Goal: Task Accomplishment & Management: Manage account settings

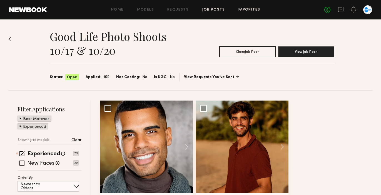
click at [247, 10] on link "Favorites" at bounding box center [249, 10] width 22 height 4
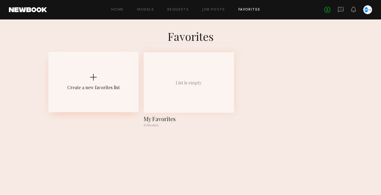
click at [94, 77] on div at bounding box center [93, 77] width 7 height 7
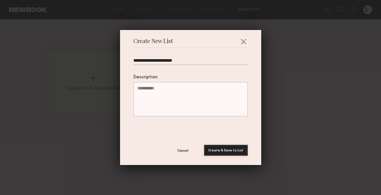
type input "**********"
click at [223, 153] on button "Create & Save to List" at bounding box center [226, 150] width 44 height 11
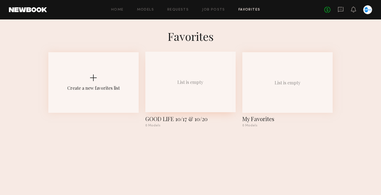
click at [173, 96] on div "List is empty" at bounding box center [190, 82] width 90 height 61
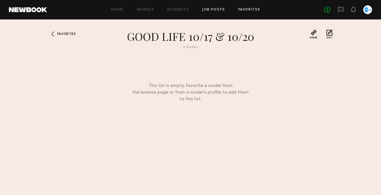
click at [215, 8] on link "Job Posts" at bounding box center [213, 10] width 23 height 4
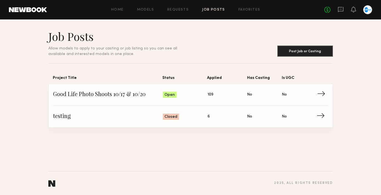
click at [102, 96] on span "Good Life Photo Shoots 10/17 & 10/20" at bounding box center [108, 95] width 110 height 8
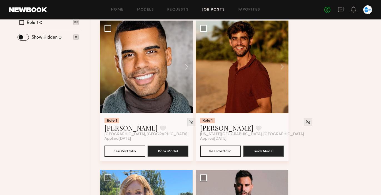
scroll to position [233, 0]
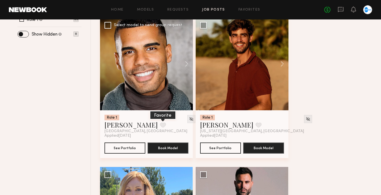
click at [160, 124] on button at bounding box center [163, 125] width 6 height 5
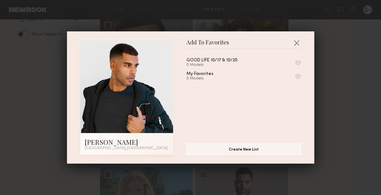
click at [296, 63] on button "button" at bounding box center [298, 62] width 6 height 5
click at [296, 41] on button "button" at bounding box center [296, 42] width 9 height 9
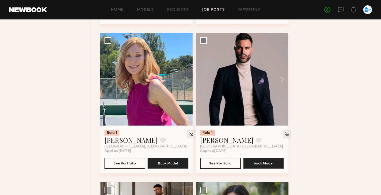
scroll to position [375, 0]
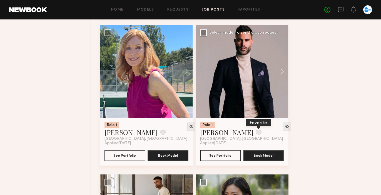
click at [256, 133] on button at bounding box center [259, 132] width 6 height 5
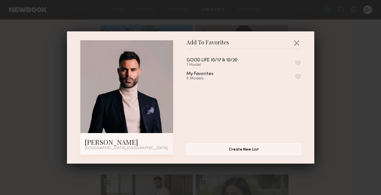
click at [298, 61] on button "button" at bounding box center [298, 62] width 6 height 5
click at [300, 40] on button "button" at bounding box center [296, 42] width 9 height 9
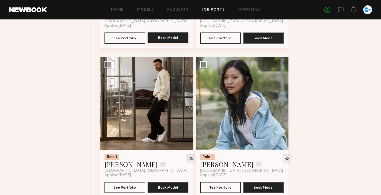
scroll to position [489, 0]
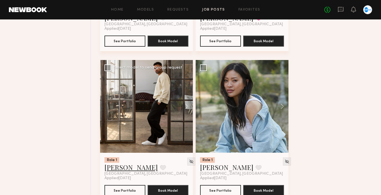
click at [127, 167] on link "Tommie C." at bounding box center [130, 167] width 53 height 9
click at [216, 9] on link "Job Posts" at bounding box center [213, 10] width 23 height 4
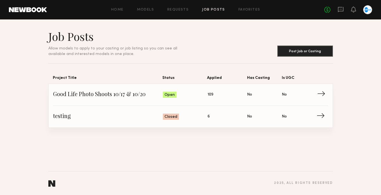
click at [97, 93] on span "Good Life Photo Shoots 10/17 & 10/20" at bounding box center [108, 95] width 110 height 8
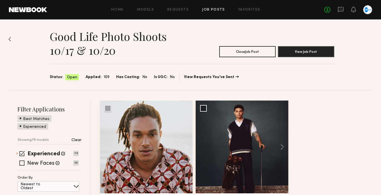
click at [29, 46] on div "Good Life Photo Shoots 10/17 & 10/20 Close Job Post View Job Post Status: Open …" at bounding box center [190, 54] width 364 height 71
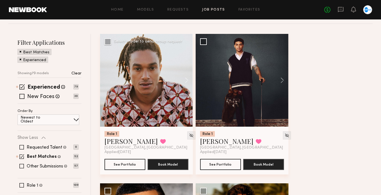
scroll to position [70, 0]
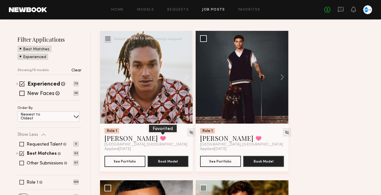
click at [160, 139] on button at bounding box center [163, 138] width 6 height 5
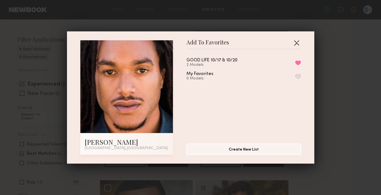
click at [296, 43] on button "button" at bounding box center [296, 42] width 9 height 9
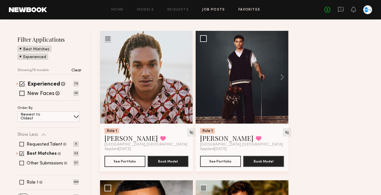
click at [248, 8] on link "Favorites" at bounding box center [249, 10] width 22 height 4
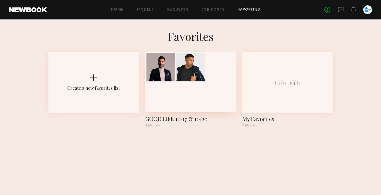
click at [190, 97] on div at bounding box center [190, 82] width 90 height 61
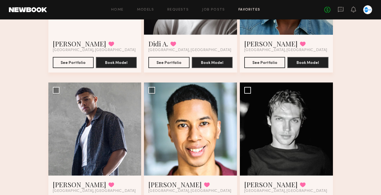
scroll to position [261, 0]
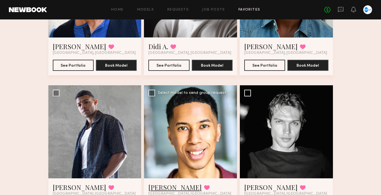
click at [157, 186] on link "[PERSON_NAME]" at bounding box center [174, 187] width 53 height 9
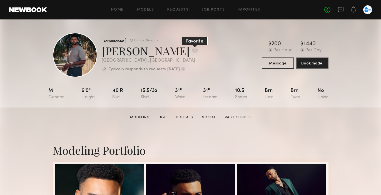
click at [192, 51] on button at bounding box center [195, 50] width 6 height 5
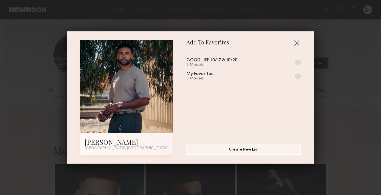
click at [299, 61] on button "button" at bounding box center [298, 62] width 6 height 5
click at [295, 43] on button "button" at bounding box center [296, 42] width 9 height 9
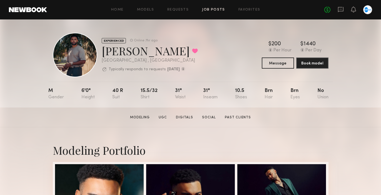
click at [215, 10] on link "Job Posts" at bounding box center [213, 10] width 23 height 4
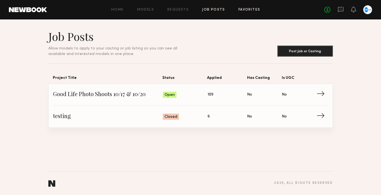
click at [250, 9] on link "Favorites" at bounding box center [249, 10] width 22 height 4
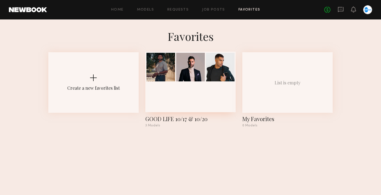
click at [172, 96] on div at bounding box center [190, 82] width 90 height 61
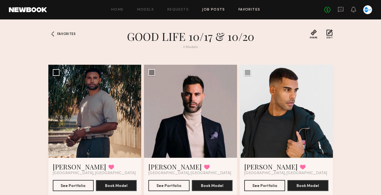
click at [216, 8] on link "Job Posts" at bounding box center [213, 10] width 23 height 4
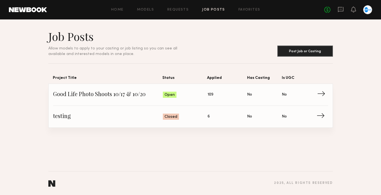
click at [106, 93] on span "Good Life Photo Shoots 10/17 & 10/20" at bounding box center [108, 95] width 110 height 8
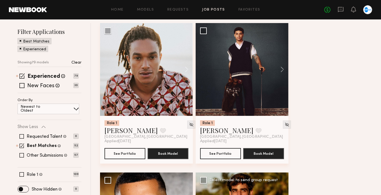
scroll to position [69, 0]
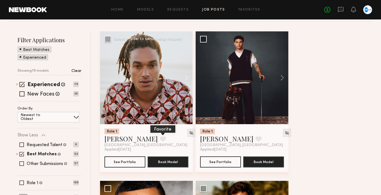
click at [160, 137] on button at bounding box center [163, 138] width 6 height 5
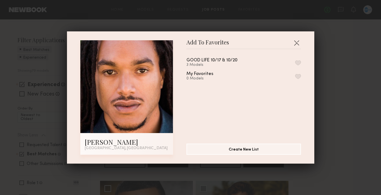
click at [298, 62] on button "button" at bounding box center [298, 62] width 6 height 5
click at [297, 39] on button "button" at bounding box center [296, 42] width 9 height 9
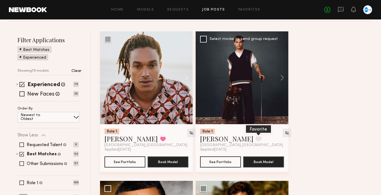
click at [256, 139] on button at bounding box center [259, 138] width 6 height 5
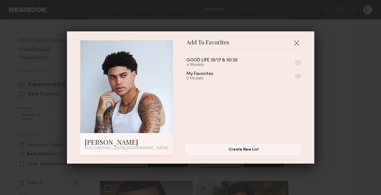
click at [298, 60] on button "button" at bounding box center [298, 62] width 6 height 5
click at [297, 41] on button "button" at bounding box center [296, 42] width 9 height 9
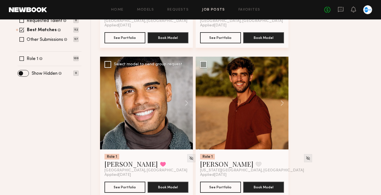
scroll to position [206, 0]
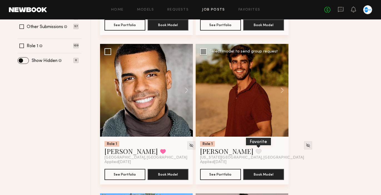
click at [256, 152] on button at bounding box center [259, 151] width 6 height 5
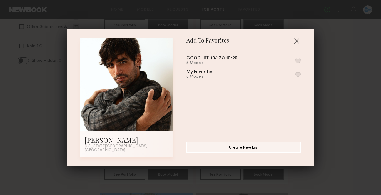
click at [298, 62] on button "button" at bounding box center [298, 60] width 6 height 5
click at [296, 42] on button "button" at bounding box center [296, 40] width 9 height 9
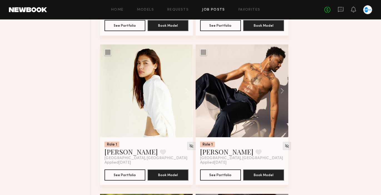
scroll to position [662, 0]
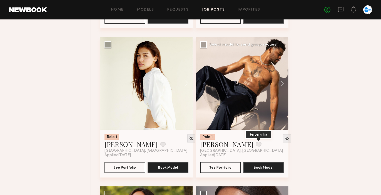
click at [256, 145] on button at bounding box center [259, 144] width 6 height 5
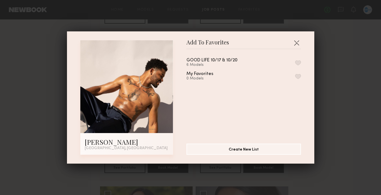
click at [242, 58] on div "GOOD LIFE 10/17 & 10/20 6 Models My Favorites 0 Models" at bounding box center [246, 94] width 120 height 81
click at [298, 61] on button "button" at bounding box center [298, 62] width 6 height 5
click at [295, 40] on button "button" at bounding box center [296, 42] width 9 height 9
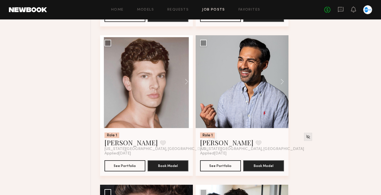
scroll to position [991, 0]
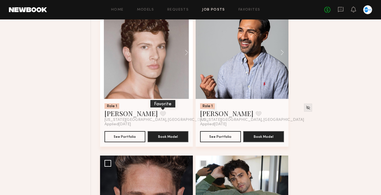
click at [160, 116] on button at bounding box center [163, 113] width 6 height 5
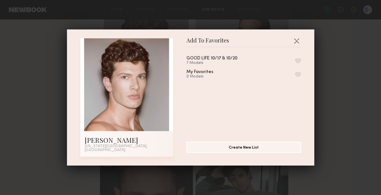
click at [300, 63] on button "button" at bounding box center [298, 60] width 6 height 5
click at [298, 43] on button "button" at bounding box center [296, 40] width 9 height 9
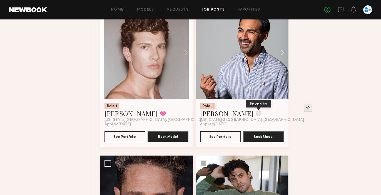
click at [256, 116] on button at bounding box center [259, 113] width 6 height 5
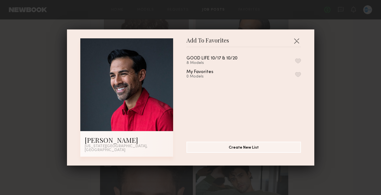
click at [299, 62] on button "button" at bounding box center [298, 60] width 6 height 5
click at [297, 40] on button "button" at bounding box center [296, 40] width 9 height 9
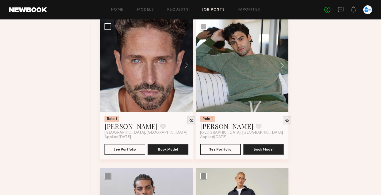
scroll to position [1160, 0]
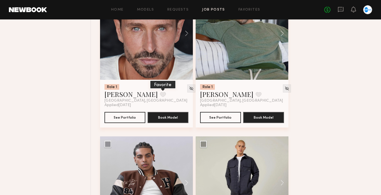
click at [160, 95] on button at bounding box center [163, 94] width 6 height 5
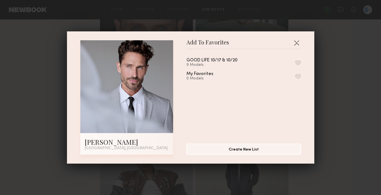
click at [299, 63] on button "button" at bounding box center [298, 62] width 6 height 5
click at [297, 41] on button "button" at bounding box center [296, 42] width 9 height 9
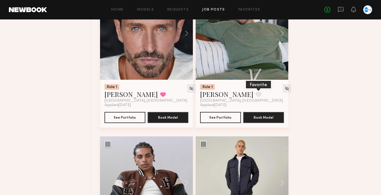
click at [256, 95] on button at bounding box center [259, 94] width 6 height 5
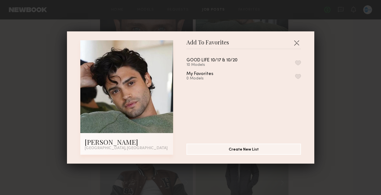
click at [301, 62] on button "button" at bounding box center [298, 62] width 6 height 5
click at [298, 41] on button "button" at bounding box center [296, 42] width 9 height 9
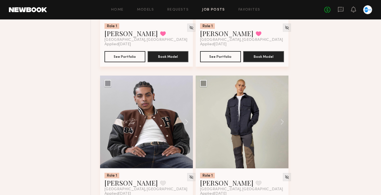
scroll to position [1257, 0]
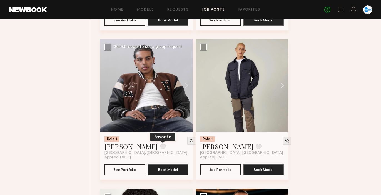
click at [160, 148] on button at bounding box center [163, 146] width 6 height 5
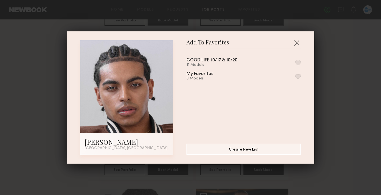
click at [296, 60] on div "GOOD LIFE 10/17 & 10/20 11 Models" at bounding box center [243, 62] width 114 height 9
click at [300, 60] on button "button" at bounding box center [298, 62] width 6 height 5
click at [297, 39] on button "button" at bounding box center [296, 42] width 9 height 9
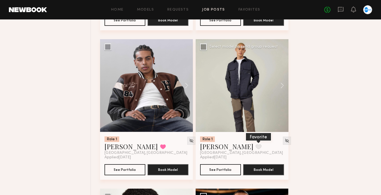
click at [256, 147] on button at bounding box center [259, 146] width 6 height 5
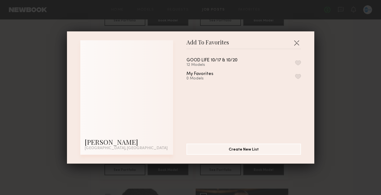
click at [296, 61] on button "button" at bounding box center [298, 62] width 6 height 5
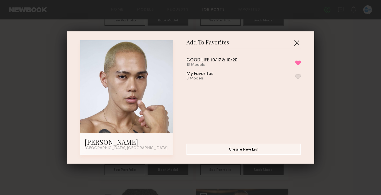
click at [298, 40] on button "button" at bounding box center [296, 42] width 9 height 9
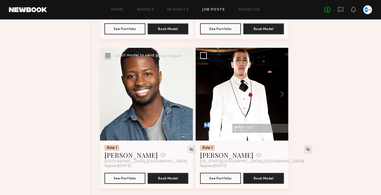
scroll to position [1406, 0]
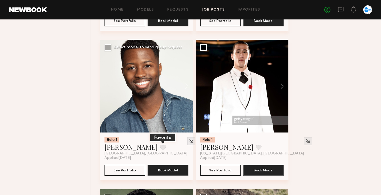
click at [160, 147] on button at bounding box center [163, 147] width 6 height 5
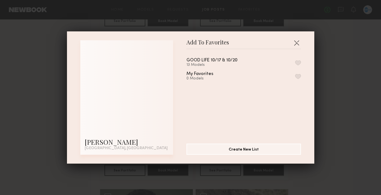
click at [298, 61] on button "button" at bounding box center [298, 62] width 6 height 5
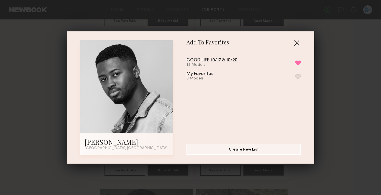
click at [296, 42] on button "button" at bounding box center [296, 42] width 9 height 9
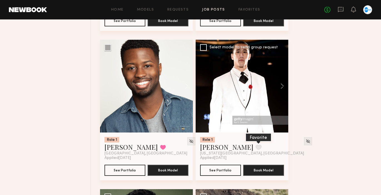
click at [256, 148] on button at bounding box center [259, 147] width 6 height 5
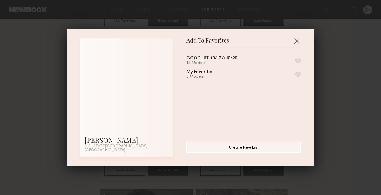
click at [299, 62] on button "button" at bounding box center [298, 60] width 6 height 5
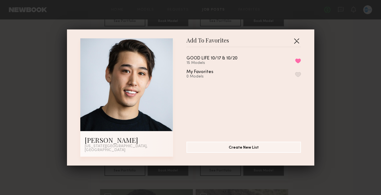
click at [295, 43] on button "button" at bounding box center [296, 40] width 9 height 9
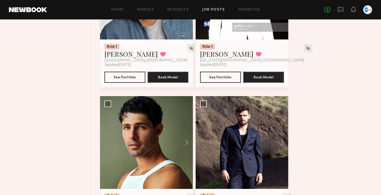
scroll to position [1541, 0]
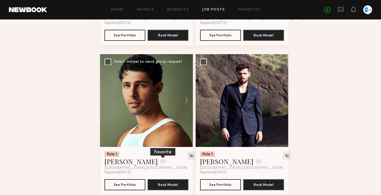
click at [160, 164] on button at bounding box center [163, 161] width 6 height 5
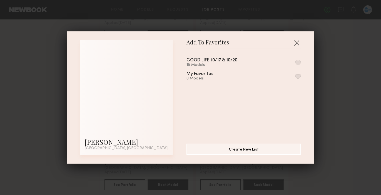
click at [298, 60] on button "button" at bounding box center [298, 62] width 6 height 5
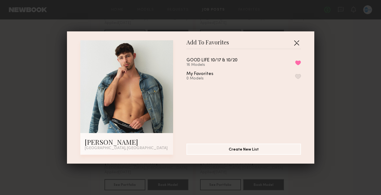
click at [298, 42] on button "button" at bounding box center [296, 42] width 9 height 9
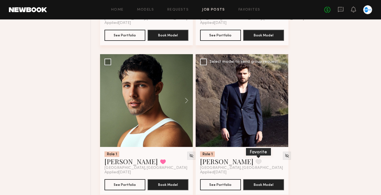
click at [256, 162] on button at bounding box center [259, 161] width 6 height 5
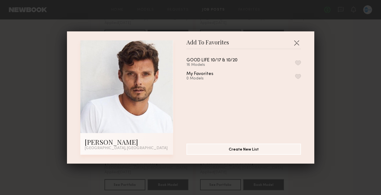
click at [298, 61] on button "button" at bounding box center [298, 62] width 6 height 5
click at [296, 45] on button "button" at bounding box center [296, 42] width 9 height 9
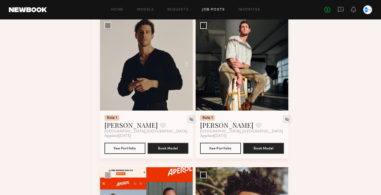
scroll to position [1735, 0]
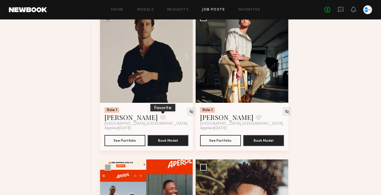
click at [160, 120] on button at bounding box center [163, 117] width 6 height 5
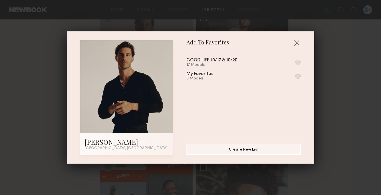
click at [298, 63] on button "button" at bounding box center [298, 62] width 6 height 5
click at [297, 43] on button "button" at bounding box center [296, 42] width 9 height 9
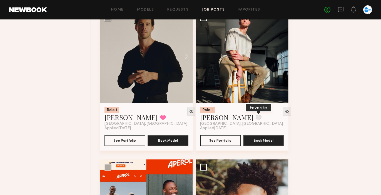
click at [256, 120] on button at bounding box center [259, 117] width 6 height 5
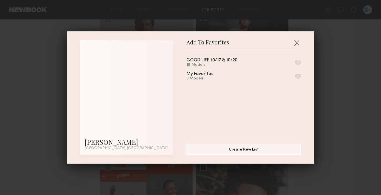
click at [298, 63] on button "button" at bounding box center [298, 62] width 6 height 5
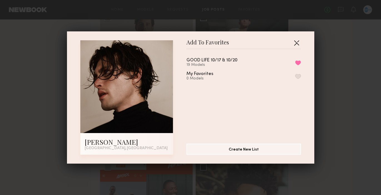
click at [296, 43] on button "button" at bounding box center [296, 42] width 9 height 9
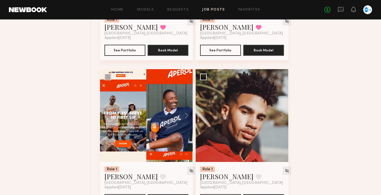
scroll to position [1864, 0]
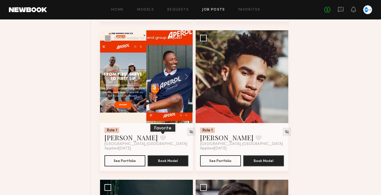
click at [160, 139] on button at bounding box center [163, 137] width 6 height 5
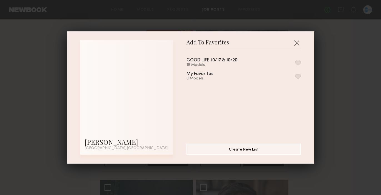
click at [297, 61] on button "button" at bounding box center [298, 62] width 6 height 5
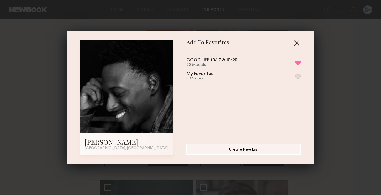
click at [297, 42] on button "button" at bounding box center [296, 42] width 9 height 9
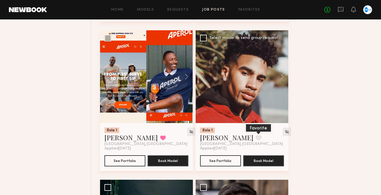
click at [256, 137] on button at bounding box center [259, 137] width 6 height 5
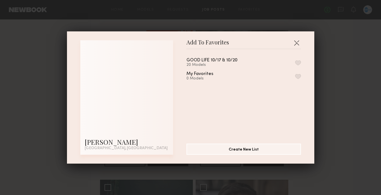
click at [298, 63] on button "button" at bounding box center [298, 62] width 6 height 5
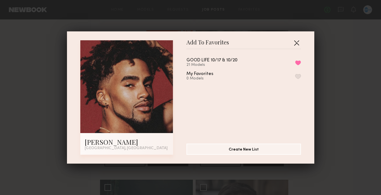
click at [298, 42] on button "button" at bounding box center [296, 42] width 9 height 9
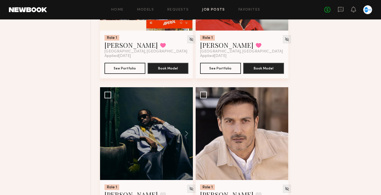
scroll to position [2013, 0]
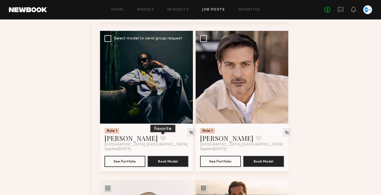
click at [160, 140] on button at bounding box center [163, 138] width 6 height 5
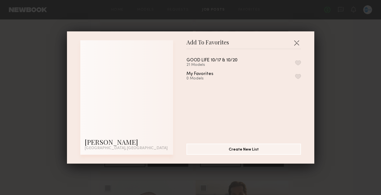
click at [299, 63] on button "button" at bounding box center [298, 62] width 6 height 5
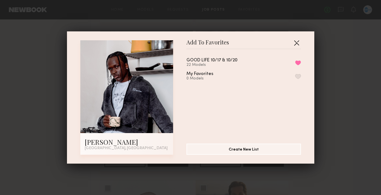
click at [295, 41] on button "button" at bounding box center [296, 42] width 9 height 9
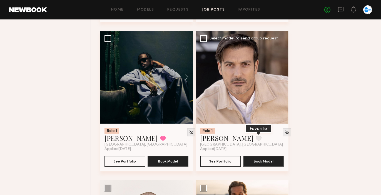
click at [256, 141] on button at bounding box center [259, 138] width 6 height 5
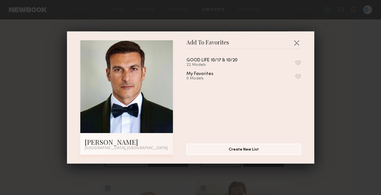
click at [296, 60] on button "button" at bounding box center [298, 62] width 6 height 5
click at [297, 41] on button "button" at bounding box center [296, 42] width 9 height 9
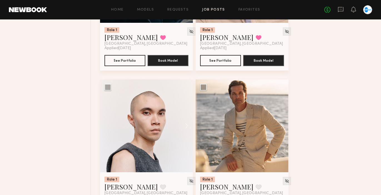
scroll to position [2188, 0]
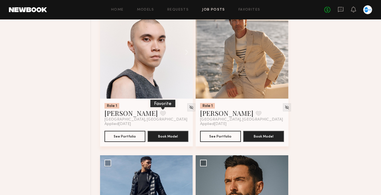
click at [160, 114] on button at bounding box center [163, 113] width 6 height 5
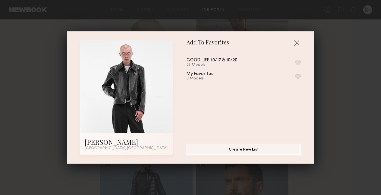
click at [298, 62] on button "button" at bounding box center [298, 62] width 6 height 5
click at [294, 40] on button "button" at bounding box center [296, 42] width 9 height 9
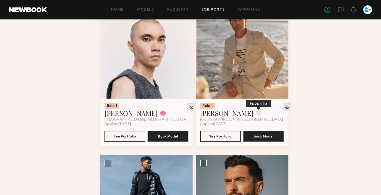
click at [256, 115] on button at bounding box center [259, 113] width 6 height 5
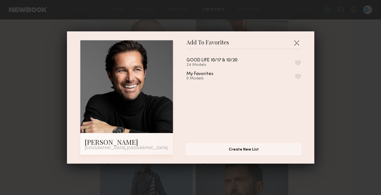
click at [296, 61] on button "button" at bounding box center [298, 62] width 6 height 5
click at [298, 47] on header "Add To Favorites" at bounding box center [243, 44] width 114 height 9
click at [295, 40] on button "button" at bounding box center [296, 42] width 9 height 9
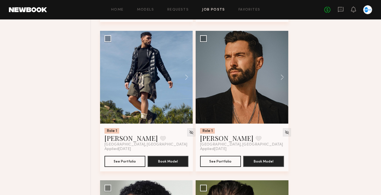
scroll to position [2320, 0]
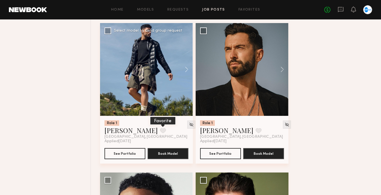
click at [160, 132] on button at bounding box center [163, 130] width 6 height 5
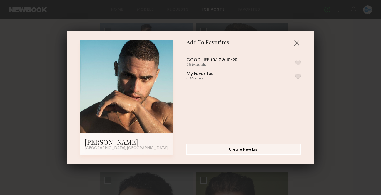
click at [298, 61] on button "button" at bounding box center [298, 62] width 6 height 5
click at [298, 42] on button "button" at bounding box center [296, 42] width 9 height 9
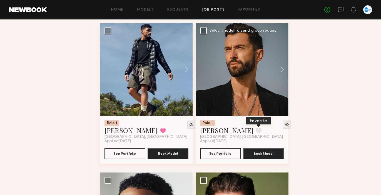
click at [256, 131] on button at bounding box center [259, 130] width 6 height 5
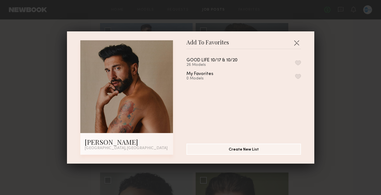
click at [299, 62] on button "button" at bounding box center [298, 62] width 6 height 5
click at [298, 40] on button "button" at bounding box center [296, 42] width 9 height 9
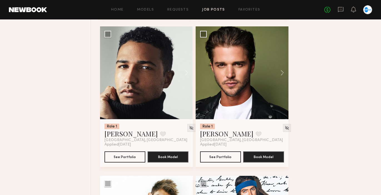
scroll to position [2506, 0]
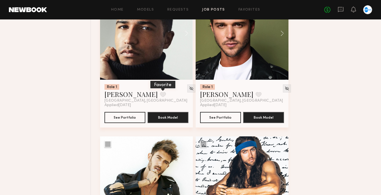
click at [160, 95] on button at bounding box center [163, 94] width 6 height 5
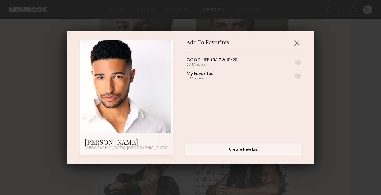
click at [298, 59] on div "GOOD LIFE 10/17 & 10/20 27 Models" at bounding box center [243, 62] width 114 height 9
click at [299, 65] on button "button" at bounding box center [298, 62] width 6 height 5
click at [297, 41] on button "button" at bounding box center [296, 42] width 9 height 9
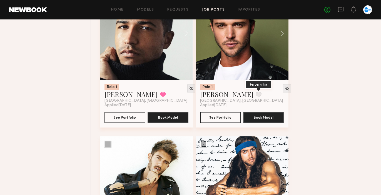
click at [256, 95] on button at bounding box center [259, 94] width 6 height 5
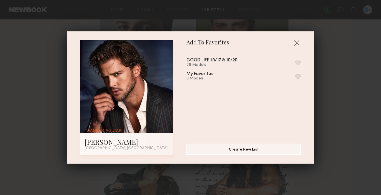
click at [298, 59] on div "GOOD LIFE 10/17 & 10/20 28 Models" at bounding box center [243, 62] width 114 height 9
click at [297, 63] on button "button" at bounding box center [298, 62] width 6 height 5
click at [297, 43] on button "button" at bounding box center [296, 42] width 9 height 9
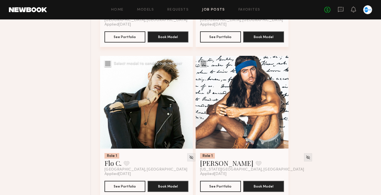
scroll to position [2617, 0]
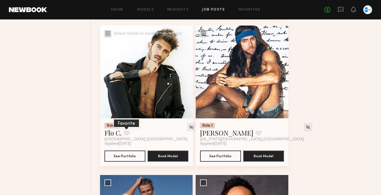
click at [124, 136] on button at bounding box center [127, 133] width 6 height 5
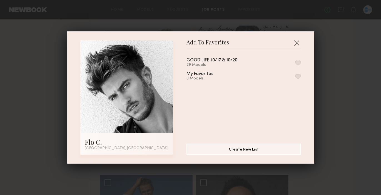
click at [222, 62] on div "GOOD LIFE 10/17 & 10/20" at bounding box center [211, 60] width 51 height 5
click at [296, 61] on button "button" at bounding box center [298, 62] width 6 height 5
click at [297, 43] on button "button" at bounding box center [296, 42] width 9 height 9
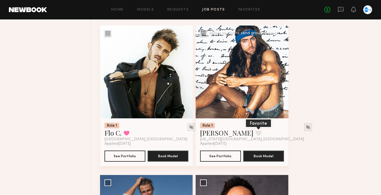
click at [256, 134] on button at bounding box center [259, 133] width 6 height 5
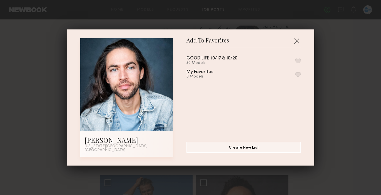
click at [299, 61] on button "button" at bounding box center [298, 60] width 6 height 5
click at [297, 42] on button "button" at bounding box center [296, 40] width 9 height 9
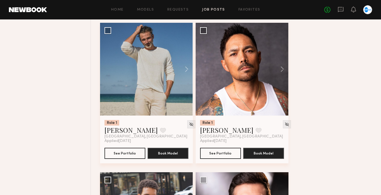
scroll to position [2776, 0]
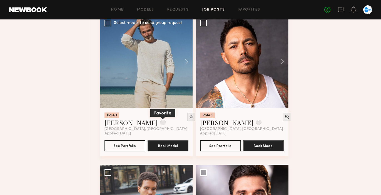
click at [160, 124] on button at bounding box center [163, 122] width 6 height 5
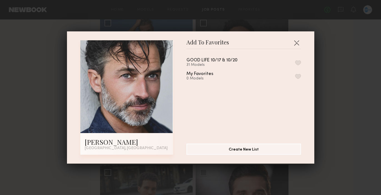
click at [297, 59] on div "GOOD LIFE 10/17 & 10/20 31 Models" at bounding box center [243, 62] width 114 height 9
click at [298, 63] on button "button" at bounding box center [298, 62] width 6 height 5
click at [297, 39] on button "button" at bounding box center [296, 42] width 9 height 9
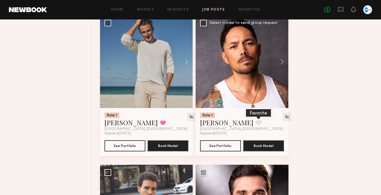
click at [256, 125] on button at bounding box center [259, 122] width 6 height 5
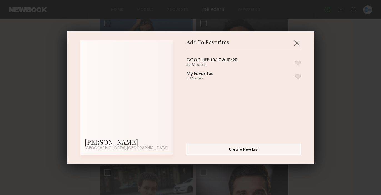
click at [297, 61] on button "button" at bounding box center [298, 62] width 6 height 5
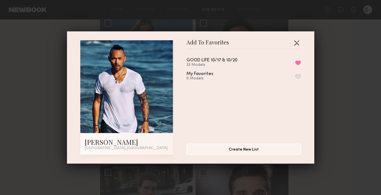
click at [297, 45] on button "button" at bounding box center [296, 42] width 9 height 9
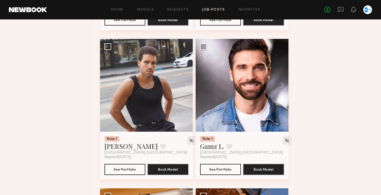
scroll to position [2939, 0]
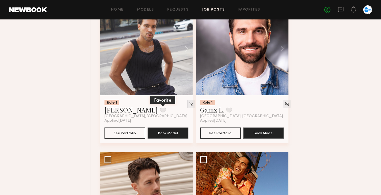
click at [160, 113] on button at bounding box center [163, 110] width 6 height 5
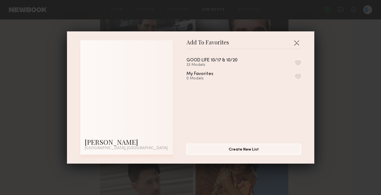
click at [299, 60] on button "button" at bounding box center [298, 62] width 6 height 5
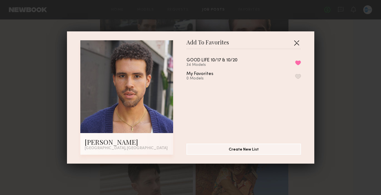
click at [297, 41] on button "button" at bounding box center [296, 42] width 9 height 9
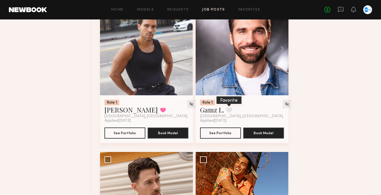
click at [229, 112] on button at bounding box center [229, 110] width 6 height 5
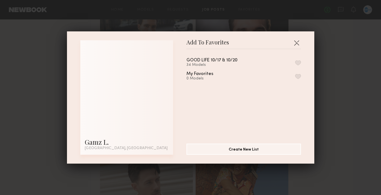
click at [300, 61] on button "button" at bounding box center [298, 62] width 6 height 5
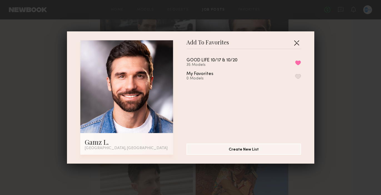
click at [297, 41] on button "button" at bounding box center [296, 42] width 9 height 9
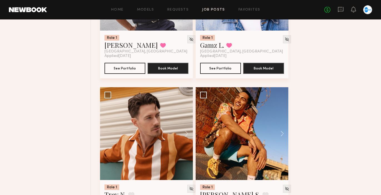
scroll to position [3035, 0]
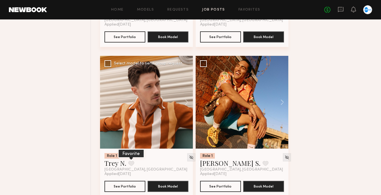
click at [133, 165] on button at bounding box center [131, 163] width 6 height 5
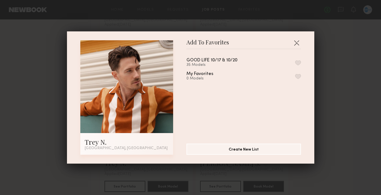
click at [298, 61] on button "button" at bounding box center [298, 62] width 6 height 5
click at [298, 41] on button "button" at bounding box center [296, 42] width 9 height 9
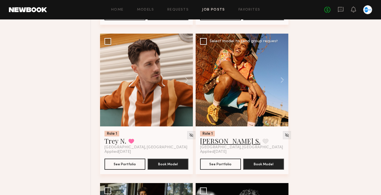
scroll to position [3060, 0]
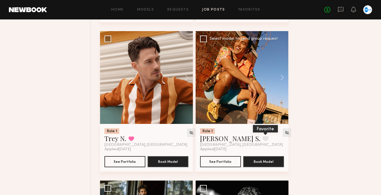
click at [263, 139] on button at bounding box center [266, 138] width 6 height 5
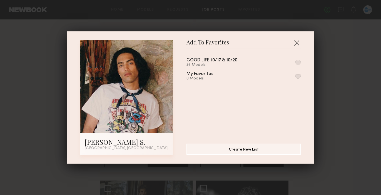
click at [300, 63] on button "button" at bounding box center [298, 62] width 6 height 5
click at [300, 61] on button "Remove from favorite list" at bounding box center [298, 62] width 6 height 5
click at [298, 41] on button "button" at bounding box center [296, 42] width 9 height 9
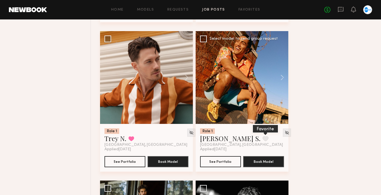
click at [263, 139] on button at bounding box center [266, 138] width 6 height 5
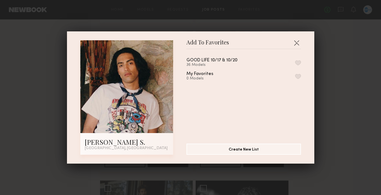
click at [298, 62] on button "button" at bounding box center [298, 62] width 6 height 5
click at [299, 45] on button "button" at bounding box center [296, 42] width 9 height 9
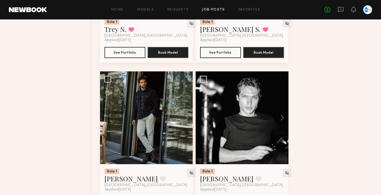
scroll to position [3249, 0]
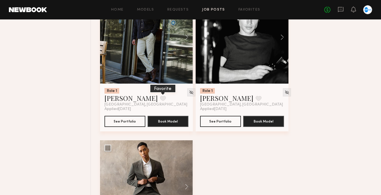
click at [160, 101] on button at bounding box center [163, 98] width 6 height 5
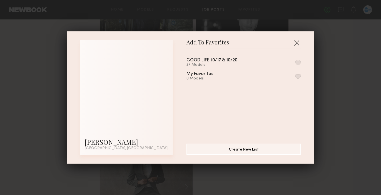
click at [298, 61] on button "button" at bounding box center [298, 62] width 6 height 5
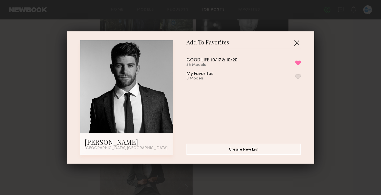
click at [298, 40] on button "button" at bounding box center [296, 42] width 9 height 9
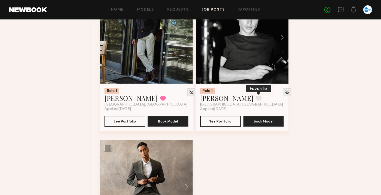
click at [256, 101] on button at bounding box center [259, 98] width 6 height 5
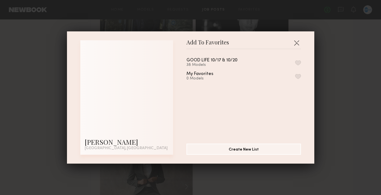
click at [298, 64] on button "button" at bounding box center [298, 62] width 6 height 5
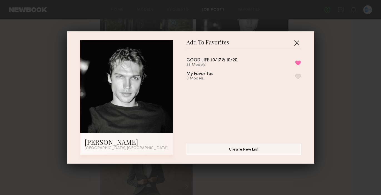
click at [297, 43] on button "button" at bounding box center [296, 42] width 9 height 9
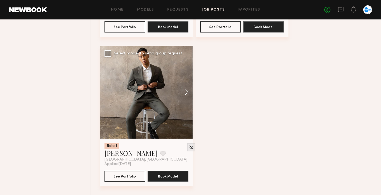
scroll to position [3347, 0]
click at [160, 151] on button at bounding box center [163, 153] width 6 height 5
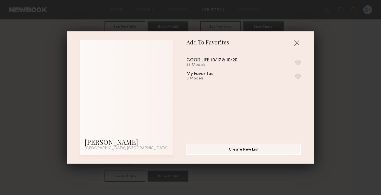
click at [297, 62] on button "button" at bounding box center [298, 62] width 6 height 5
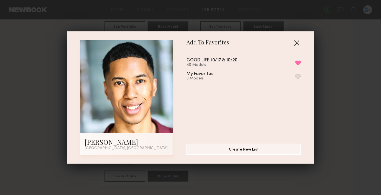
click at [296, 44] on button "button" at bounding box center [296, 42] width 9 height 9
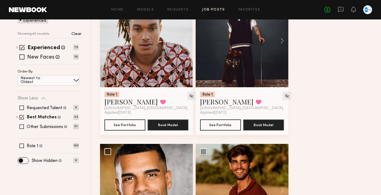
scroll to position [148, 0]
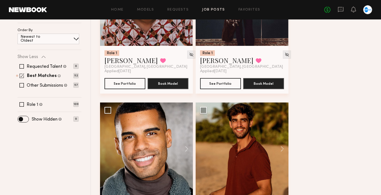
click at [21, 75] on span at bounding box center [21, 75] width 5 height 5
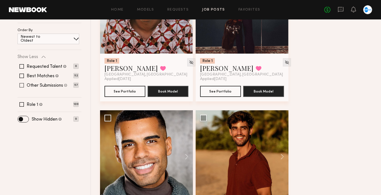
click at [23, 85] on span at bounding box center [21, 85] width 4 height 4
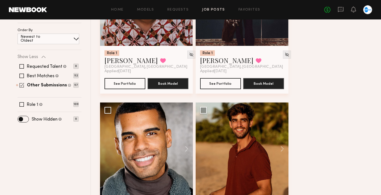
scroll to position [0, 0]
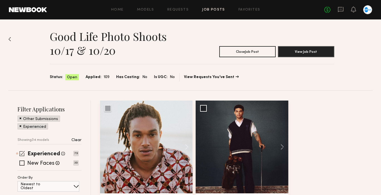
click at [22, 152] on span at bounding box center [21, 153] width 5 height 5
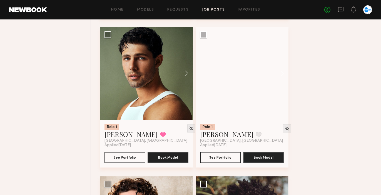
scroll to position [1761, 0]
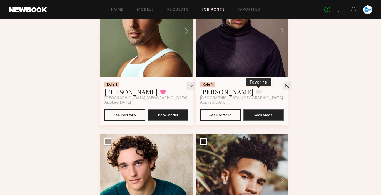
click at [256, 94] on button at bounding box center [259, 91] width 6 height 5
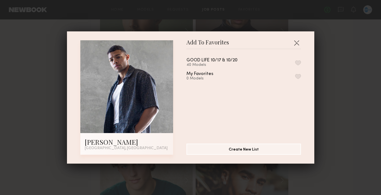
click at [215, 59] on div "GOOD LIFE 10/17 & 10/20" at bounding box center [211, 60] width 51 height 5
click at [296, 62] on button "button" at bounding box center [298, 62] width 6 height 5
click at [337, 71] on div "Add To Favorites Christopher M. Los Angeles, CA Add To Favorites GOOD LIFE 10/1…" at bounding box center [190, 97] width 381 height 195
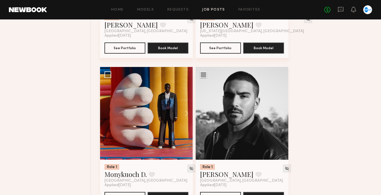
scroll to position [2296, 0]
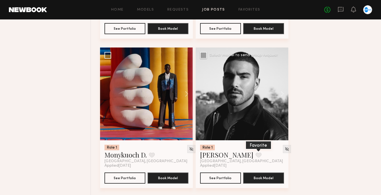
click at [256, 156] on button at bounding box center [259, 155] width 6 height 5
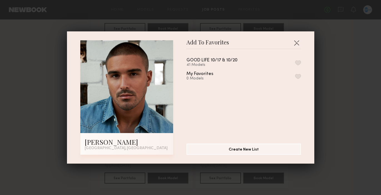
click at [299, 64] on button "button" at bounding box center [298, 62] width 6 height 5
click at [295, 42] on button "button" at bounding box center [296, 42] width 9 height 9
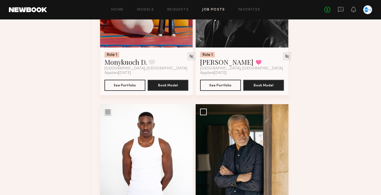
scroll to position [2452, 0]
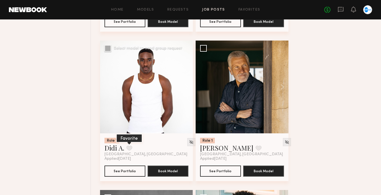
click at [130, 149] on button at bounding box center [129, 148] width 6 height 5
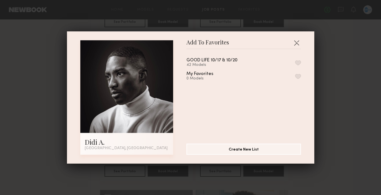
click at [298, 62] on button "button" at bounding box center [298, 62] width 6 height 5
click at [297, 44] on button "button" at bounding box center [296, 42] width 9 height 9
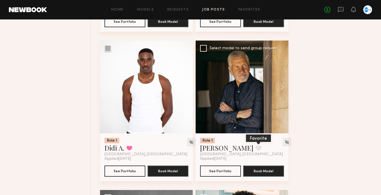
click at [256, 149] on button at bounding box center [259, 148] width 6 height 5
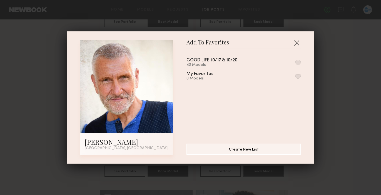
click at [297, 63] on button "button" at bounding box center [298, 62] width 6 height 5
click at [348, 70] on div "Add To Favorites Dean S. Los Angeles, CA Add To Favorites GOOD LIFE 10/17 & 10/…" at bounding box center [190, 97] width 381 height 195
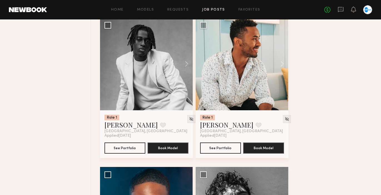
scroll to position [2625, 0]
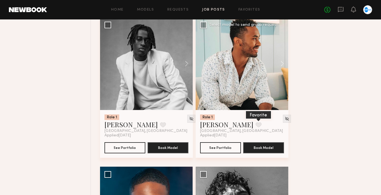
click at [256, 126] on button at bounding box center [259, 124] width 6 height 5
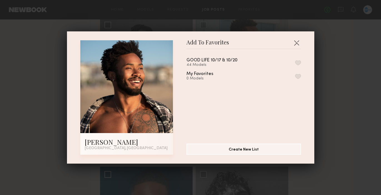
click at [296, 60] on button "button" at bounding box center [298, 62] width 6 height 5
click at [298, 38] on button "button" at bounding box center [296, 42] width 9 height 9
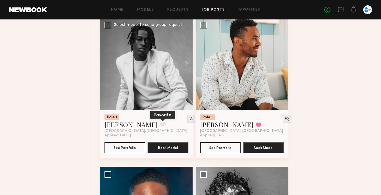
click at [160, 126] on button at bounding box center [163, 124] width 6 height 5
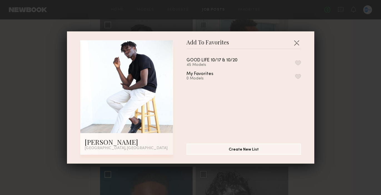
click at [297, 63] on button "button" at bounding box center [298, 62] width 6 height 5
click at [296, 42] on button "button" at bounding box center [296, 42] width 9 height 9
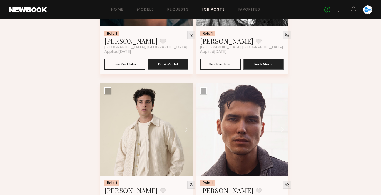
scroll to position [2905, 0]
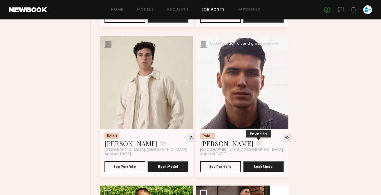
click at [256, 146] on button at bounding box center [259, 143] width 6 height 5
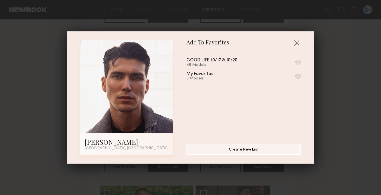
click at [297, 62] on button "button" at bounding box center [298, 62] width 6 height 5
click at [297, 41] on button "button" at bounding box center [296, 42] width 9 height 9
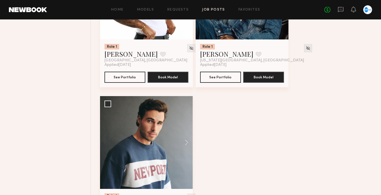
scroll to position [4245, 0]
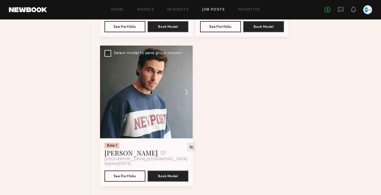
click at [188, 91] on button at bounding box center [184, 92] width 18 height 93
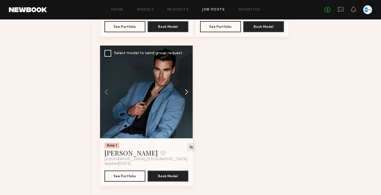
click at [188, 91] on button at bounding box center [184, 92] width 18 height 93
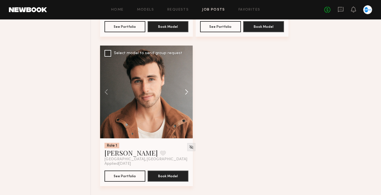
click at [188, 91] on button at bounding box center [184, 92] width 18 height 93
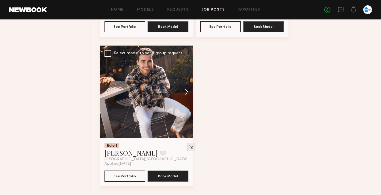
click at [188, 91] on button at bounding box center [184, 92] width 18 height 93
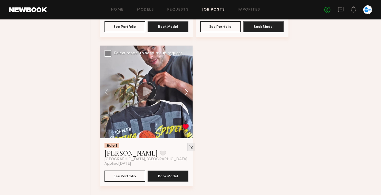
click at [188, 91] on button at bounding box center [184, 92] width 18 height 93
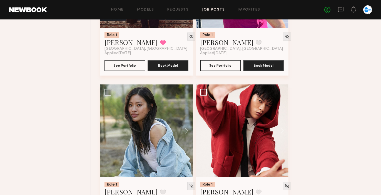
scroll to position [0, 0]
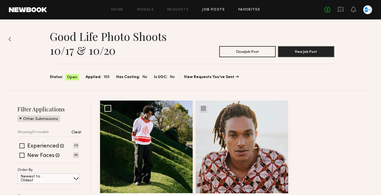
click at [254, 8] on link "Favorites" at bounding box center [249, 10] width 22 height 4
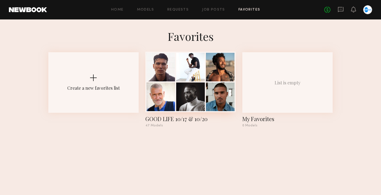
click at [203, 70] on div at bounding box center [190, 67] width 29 height 29
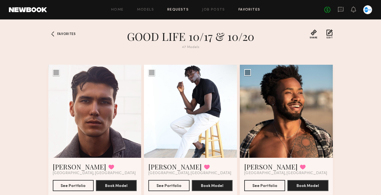
click at [179, 8] on link "Requests" at bounding box center [177, 10] width 21 height 4
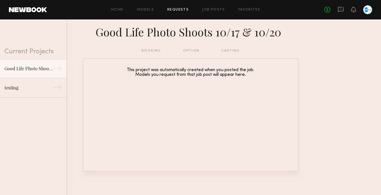
click at [214, 6] on div "Home Models Requests Job Posts Favorites Sign Out No fees up to $5,000" at bounding box center [209, 9] width 325 height 9
click at [214, 11] on link "Job Posts" at bounding box center [213, 10] width 23 height 4
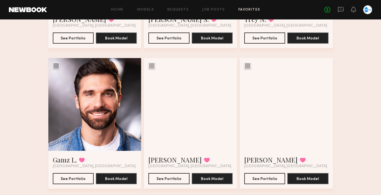
scroll to position [571, 0]
